Goal: Task Accomplishment & Management: Use online tool/utility

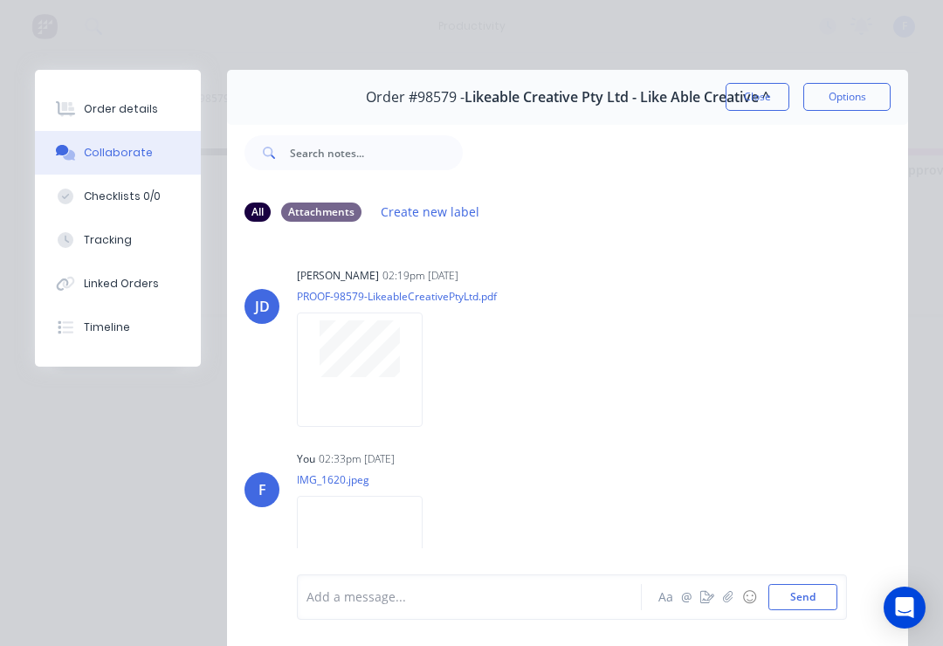
scroll to position [0, 2033]
click at [760, 95] on button "Close" at bounding box center [758, 97] width 64 height 28
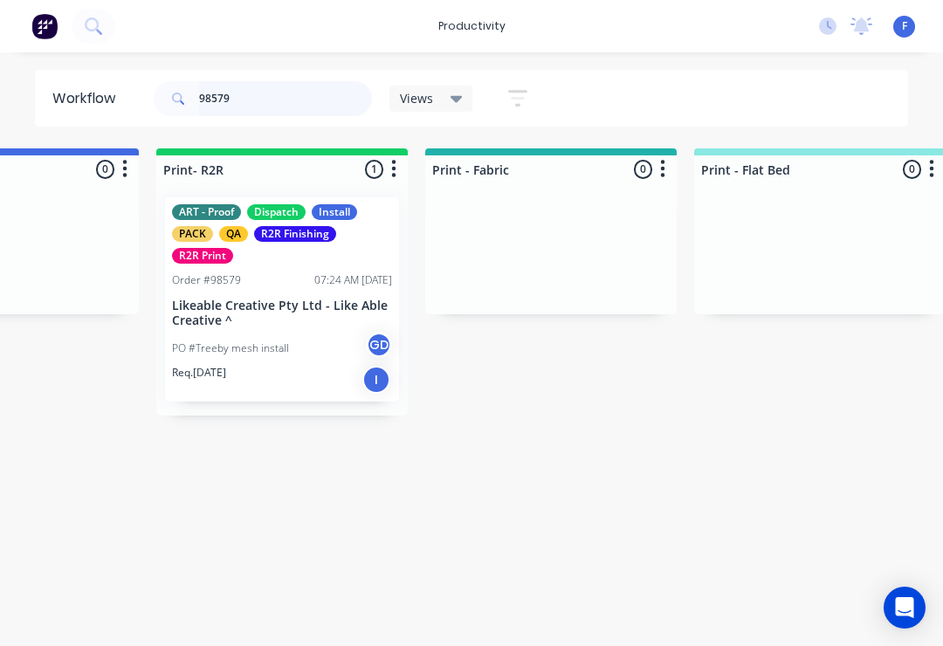
click at [264, 95] on input "98579" at bounding box center [285, 98] width 173 height 35
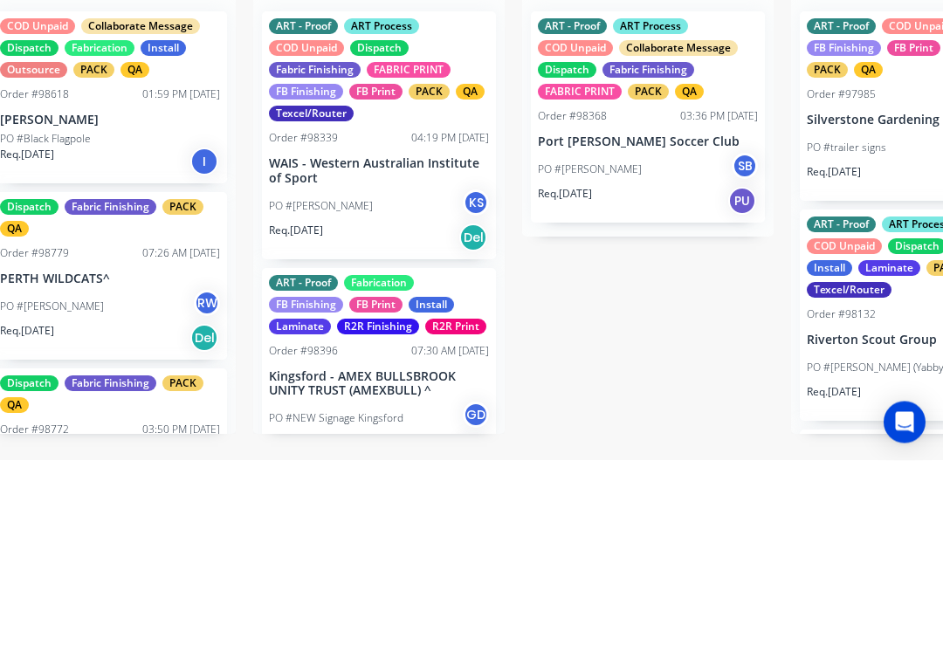
scroll to position [0, 0]
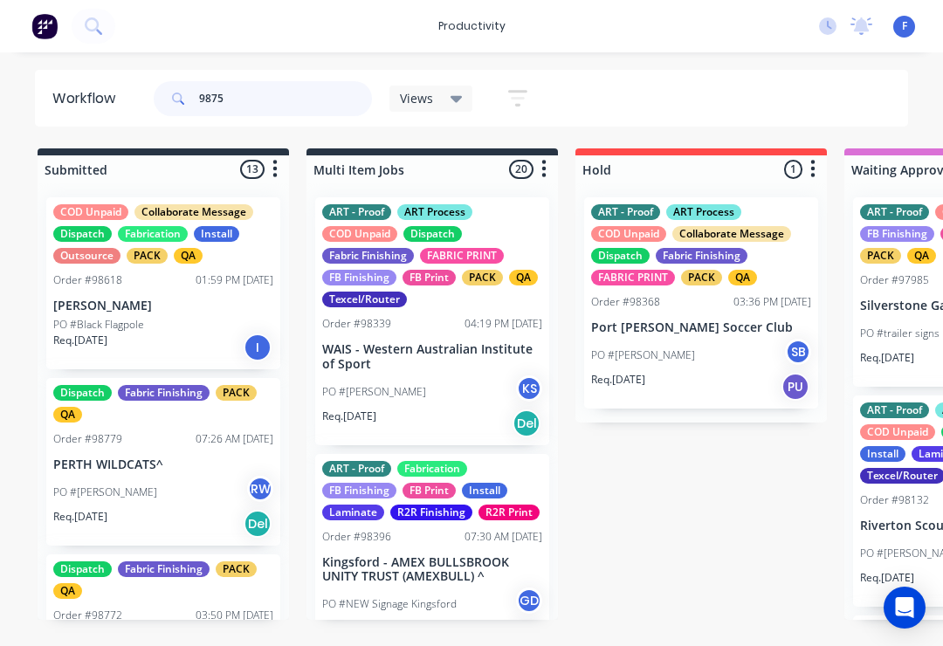
type input "98755"
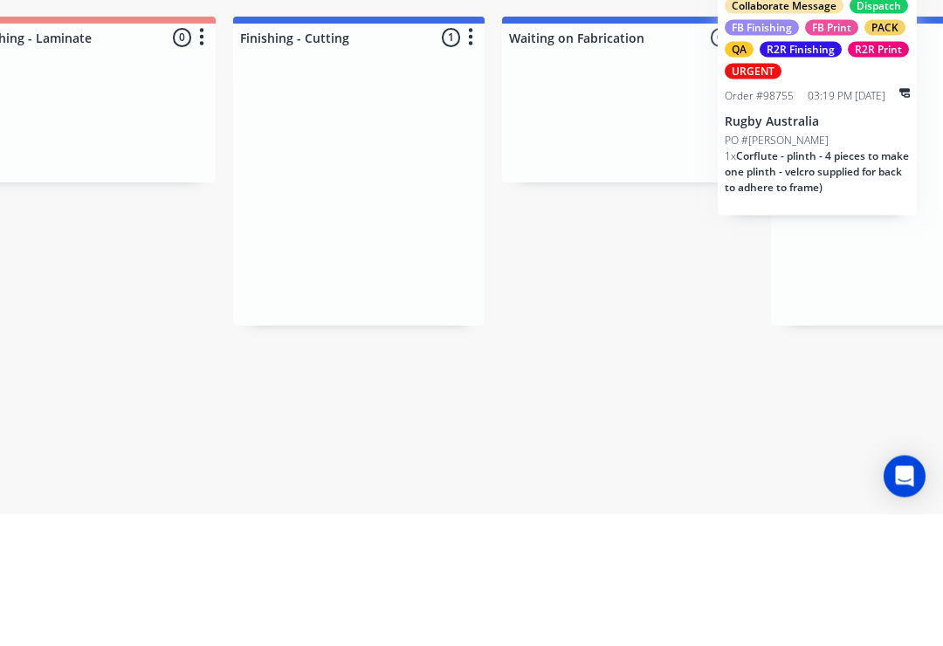
scroll to position [0, 3952]
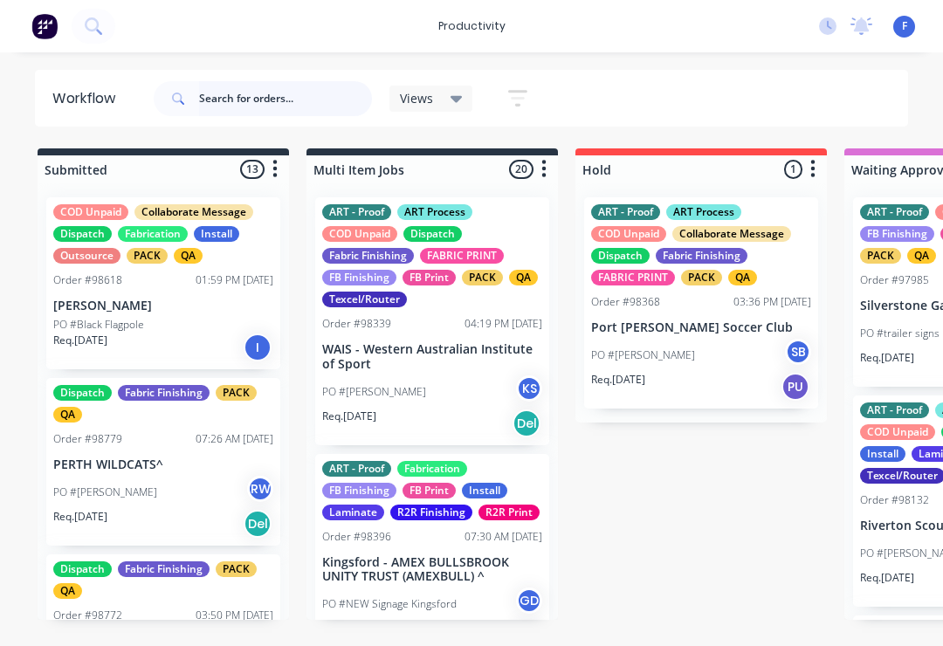
click at [237, 98] on input "text" at bounding box center [285, 98] width 173 height 35
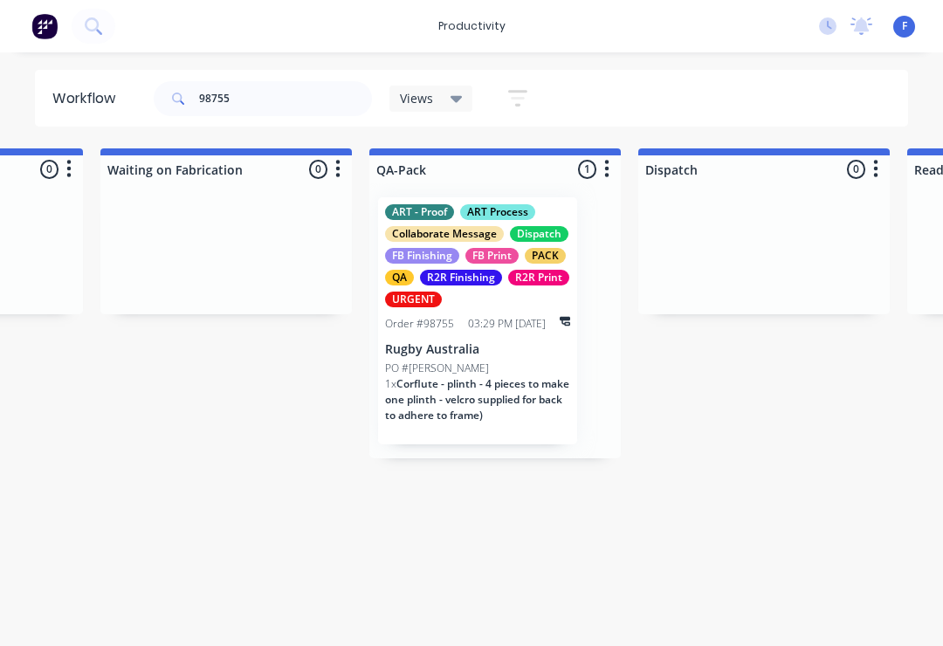
scroll to position [0, 4238]
click at [492, 368] on div "PO #[PERSON_NAME]" at bounding box center [479, 369] width 185 height 16
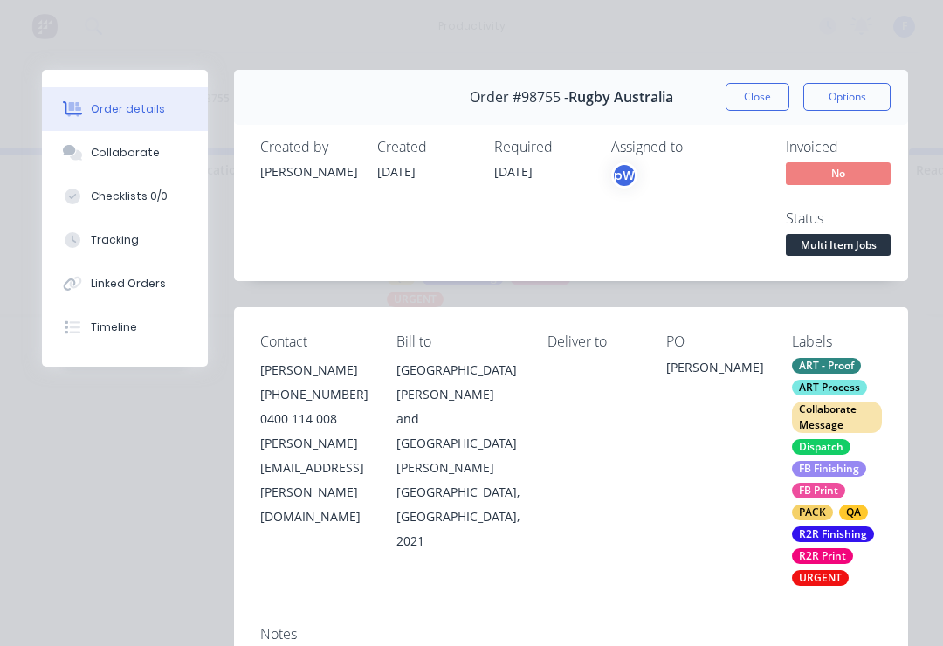
click at [140, 155] on div "Collaborate" at bounding box center [125, 153] width 69 height 16
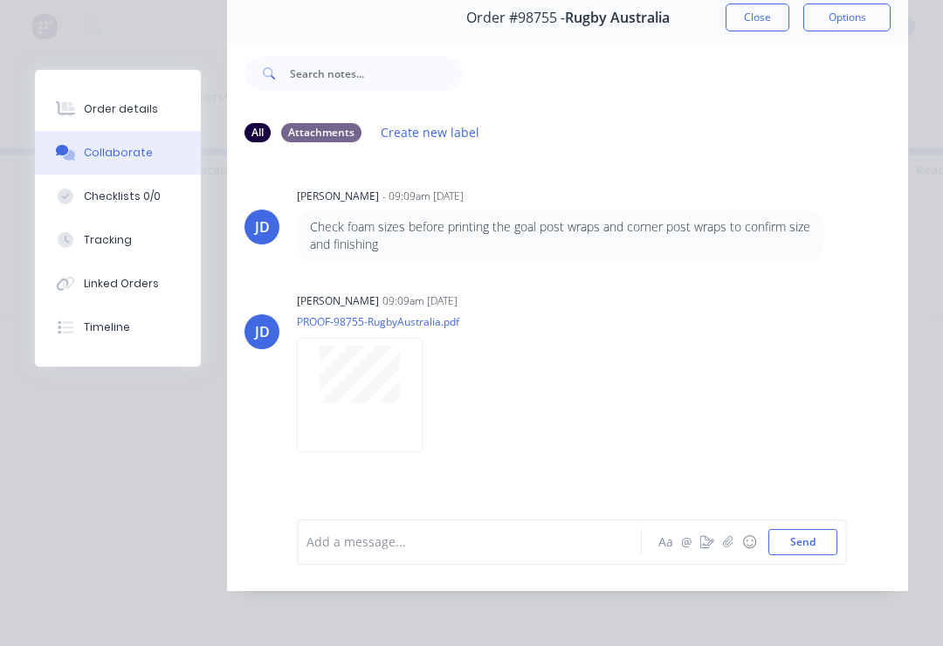
scroll to position [106, 0]
click at [726, 550] on button "button" at bounding box center [728, 542] width 21 height 21
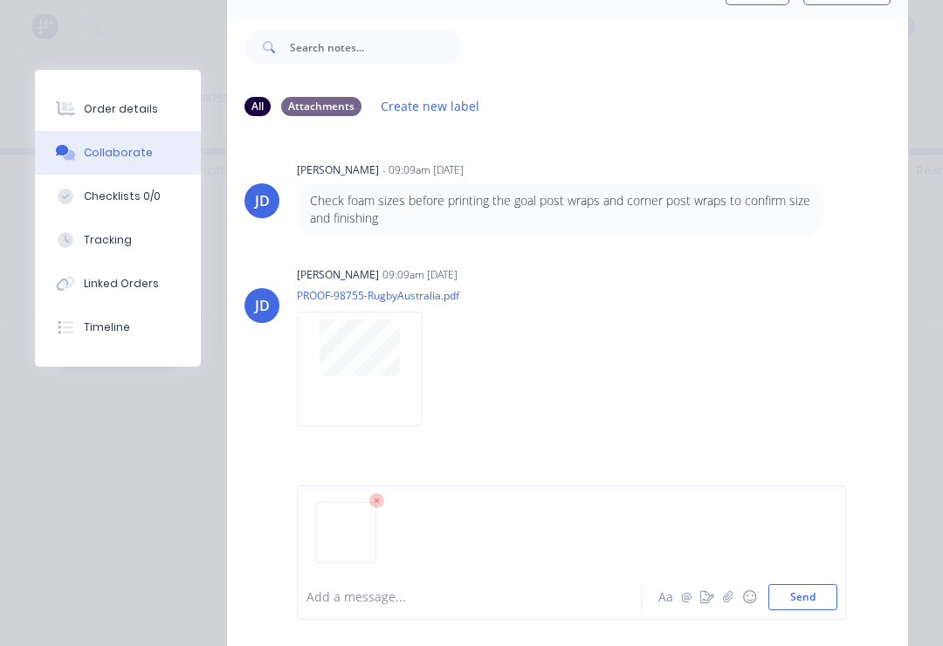
click at [830, 592] on button "Send" at bounding box center [802, 597] width 69 height 26
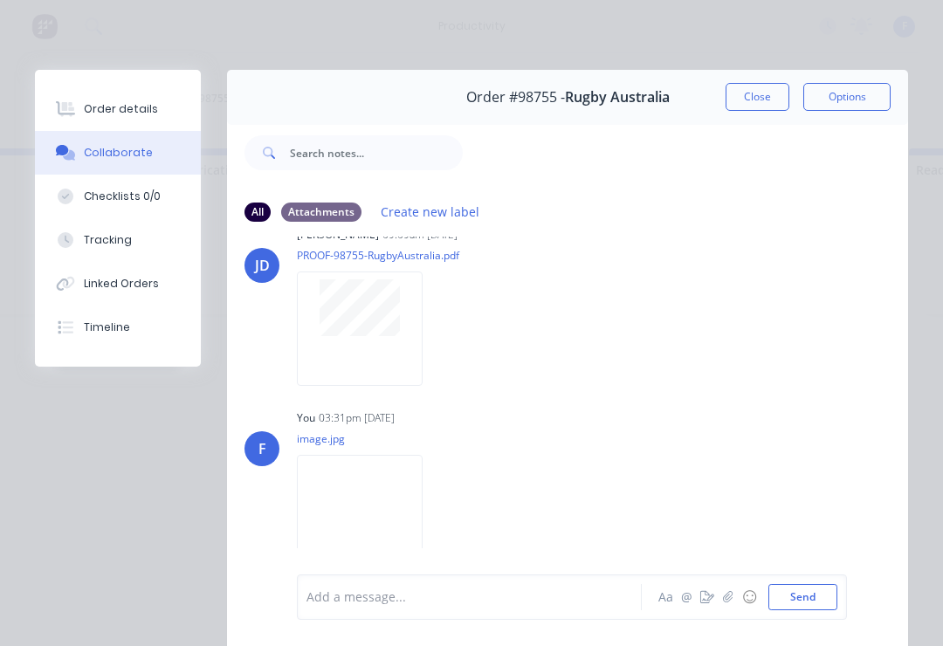
scroll to position [145, 0]
click at [728, 607] on button "button" at bounding box center [728, 597] width 21 height 21
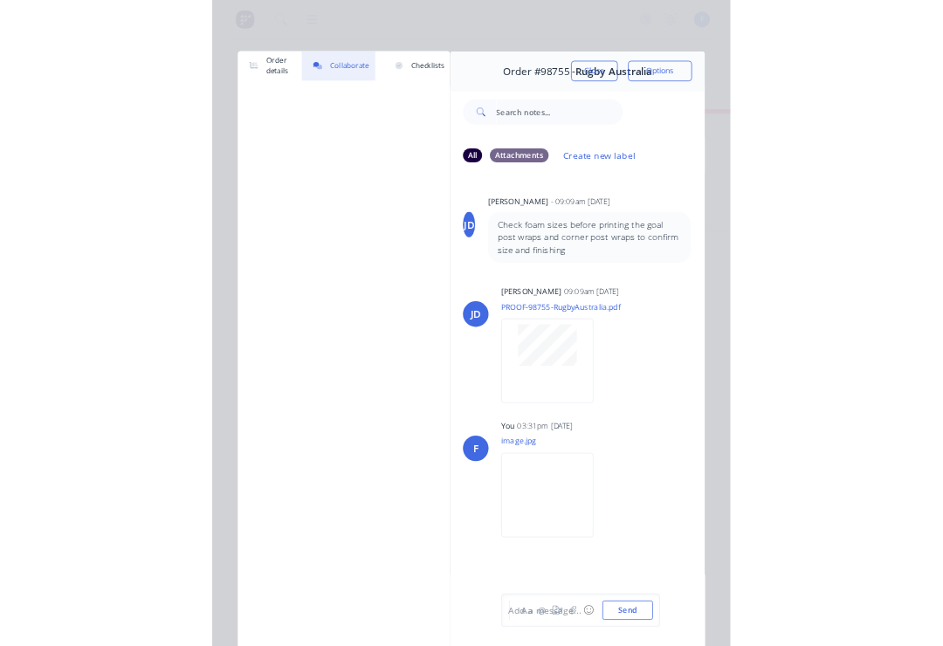
scroll to position [0, 4238]
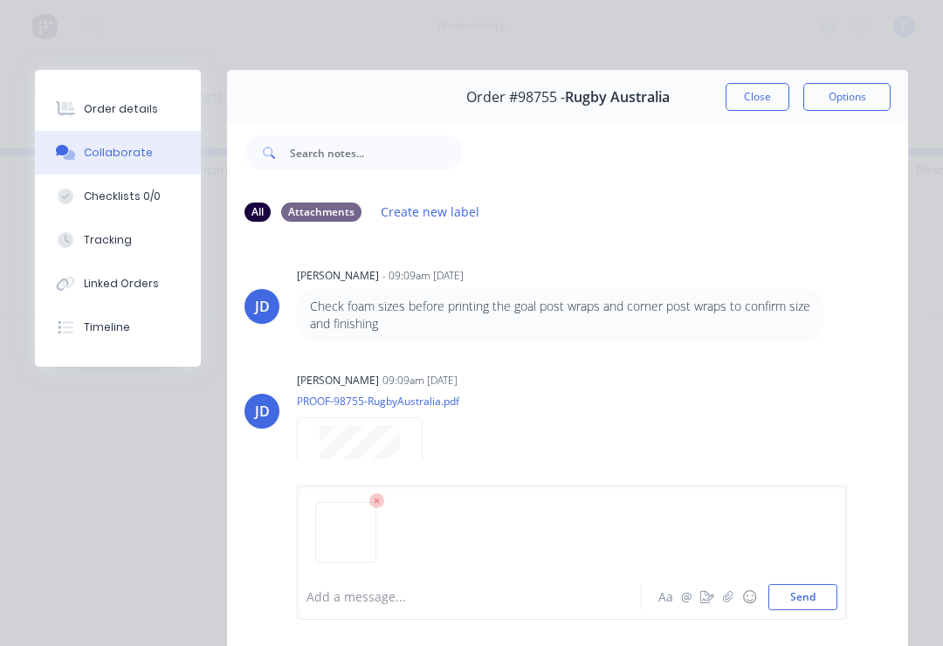
click at [836, 588] on button "Send" at bounding box center [802, 597] width 69 height 26
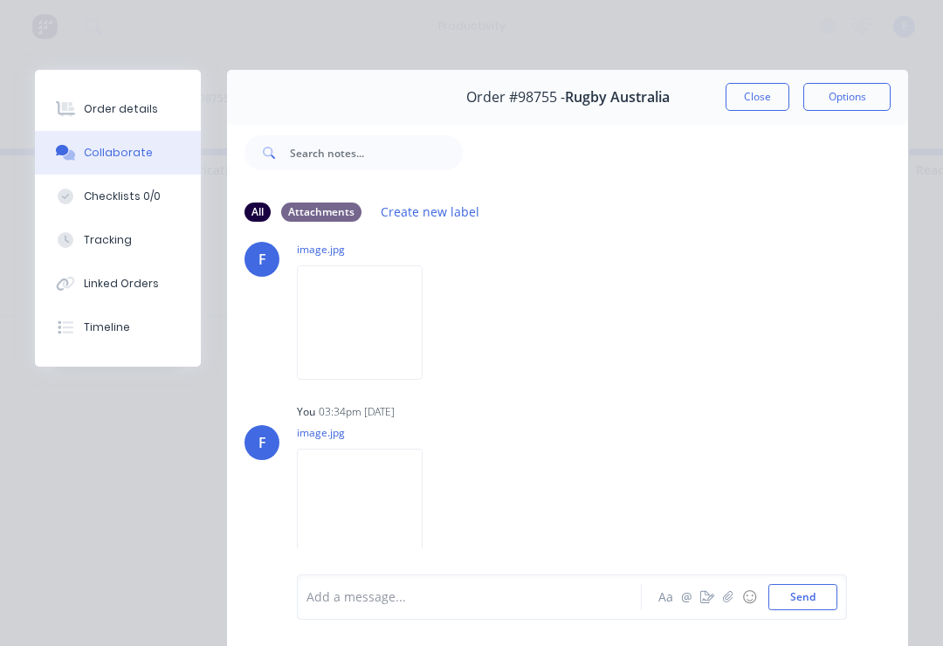
scroll to position [335, 0]
click at [763, 96] on button "Close" at bounding box center [758, 97] width 64 height 28
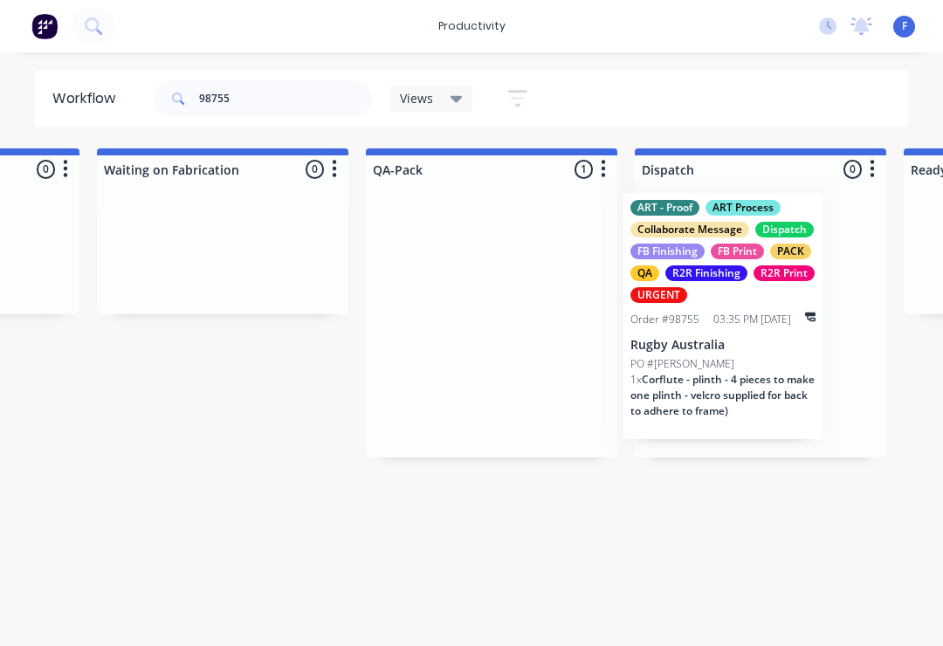
scroll to position [0, 4244]
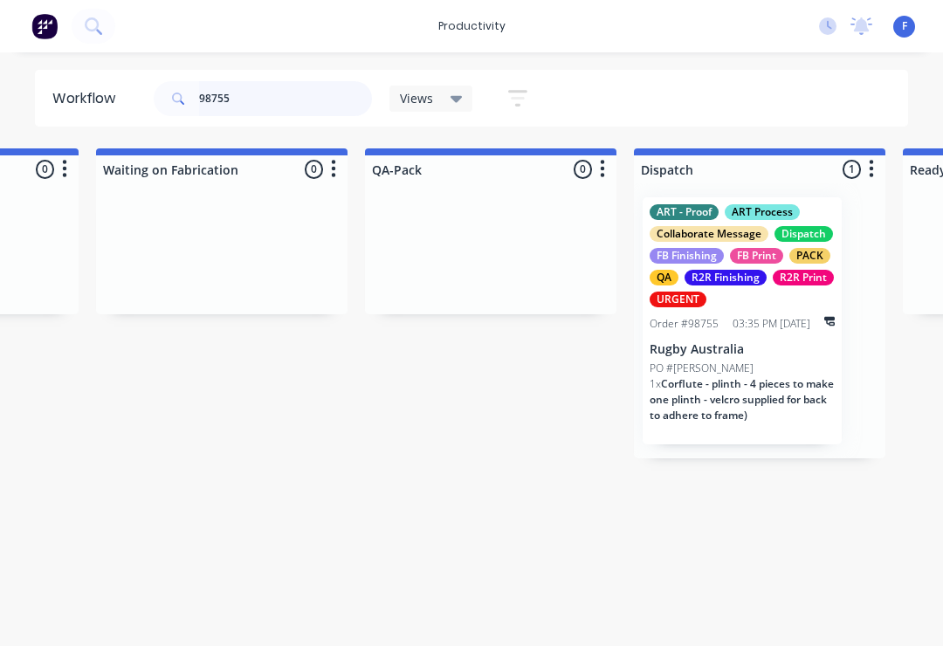
click at [266, 102] on input "98755" at bounding box center [285, 98] width 173 height 35
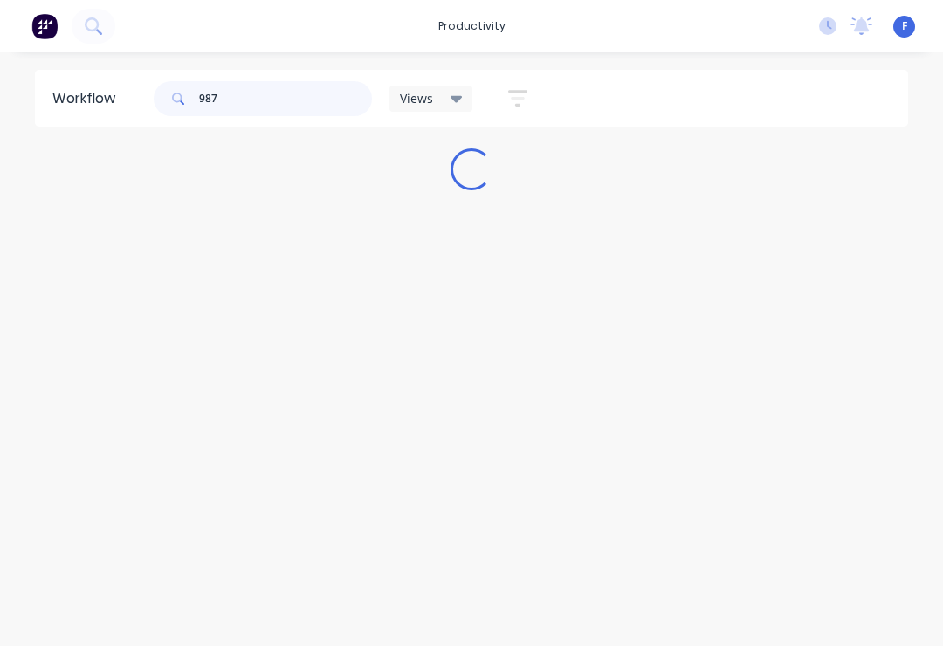
scroll to position [0, 0]
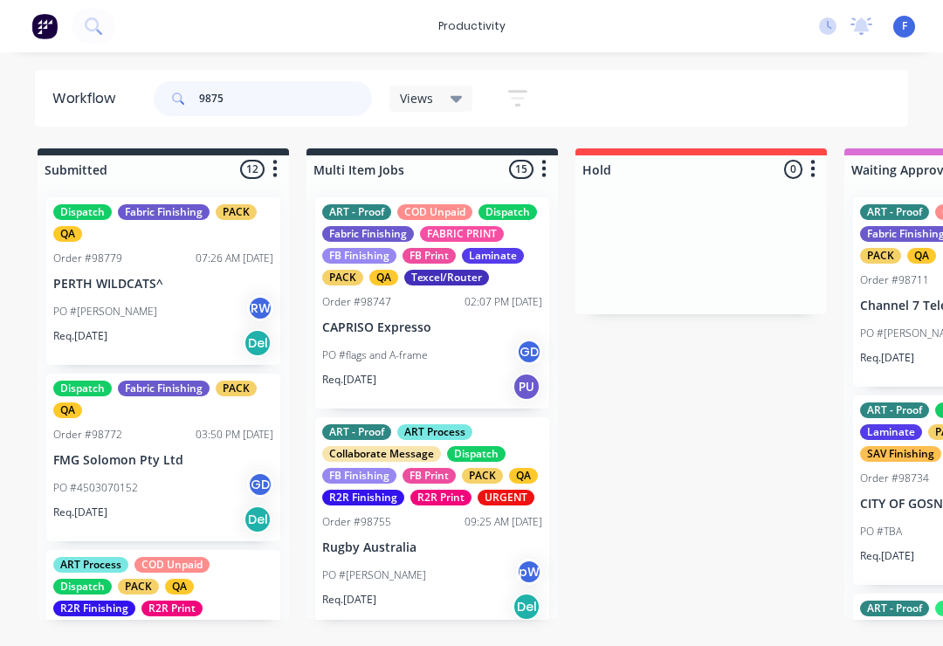
type input "98754"
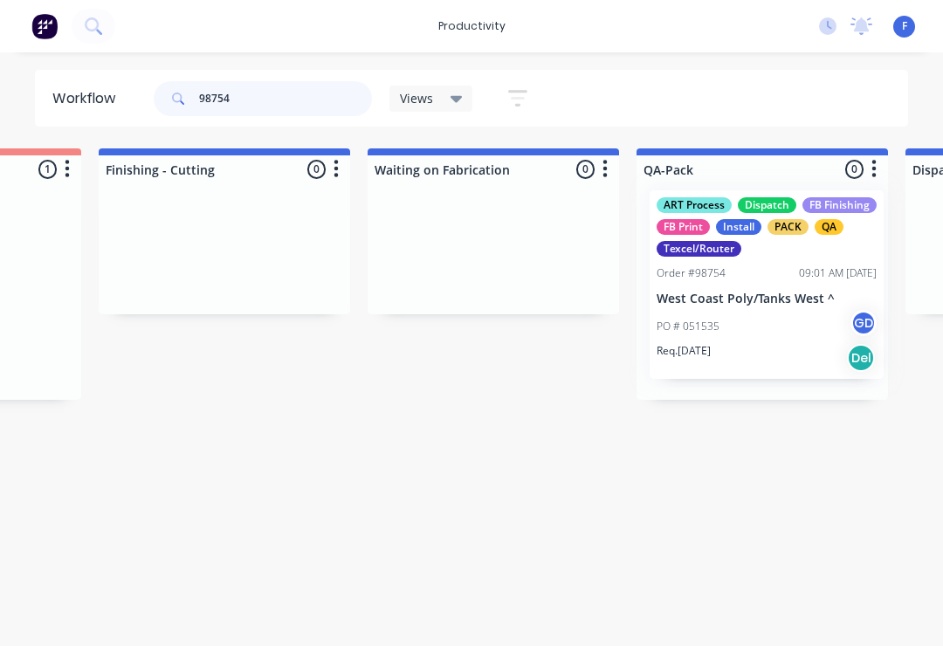
scroll to position [0, 3983]
